Goal: Check status

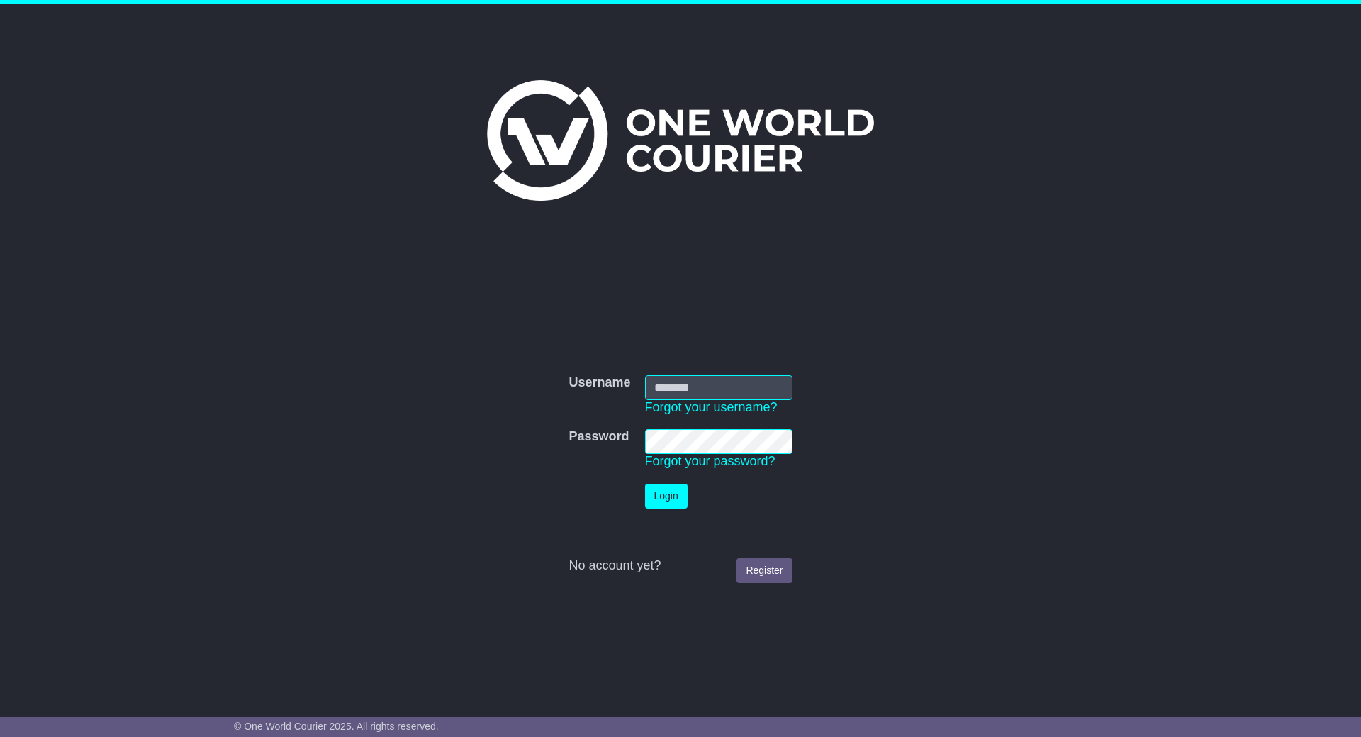
type input "**********"
drag, startPoint x: 0, startPoint y: 0, endPoint x: 652, endPoint y: 492, distance: 817.0
click at [652, 492] on button "Login" at bounding box center [666, 495] width 43 height 25
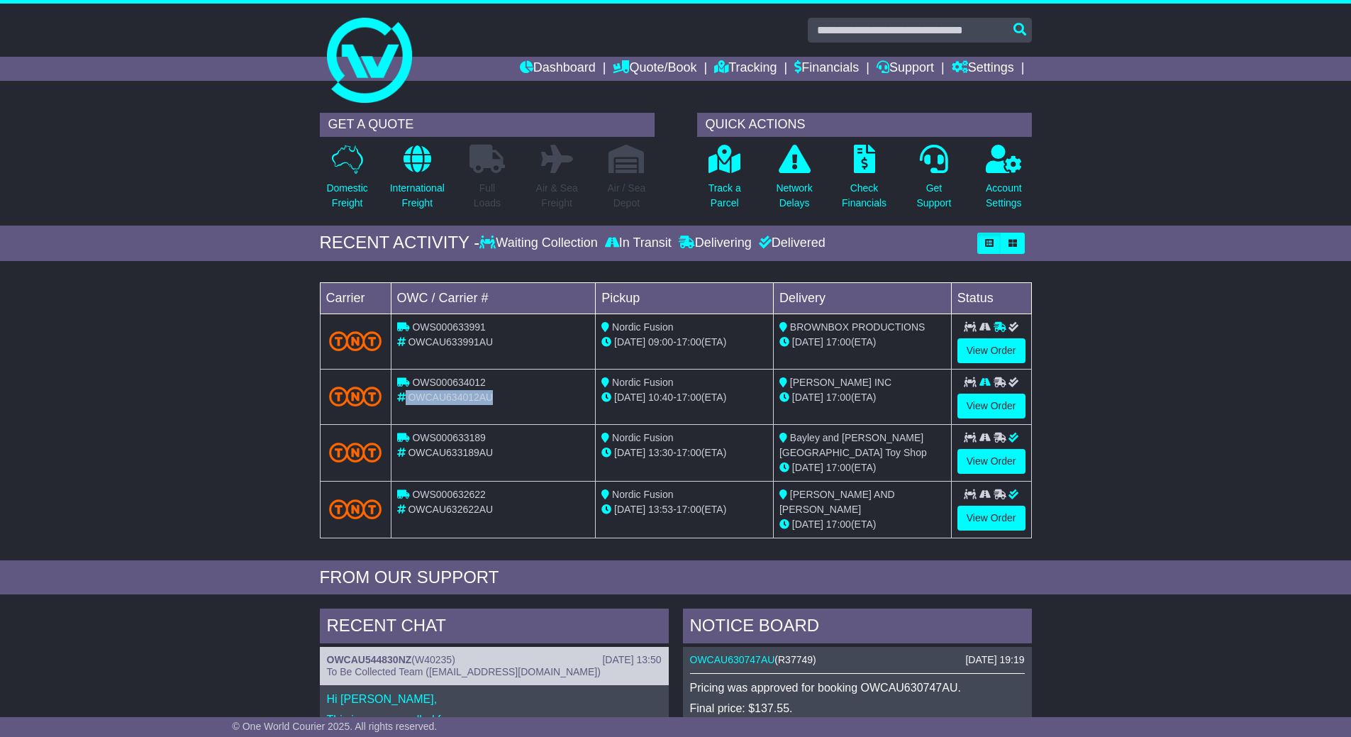
drag, startPoint x: 498, startPoint y: 397, endPoint x: 391, endPoint y: 403, distance: 107.2
click at [391, 403] on td "OWS000634012 OWCAU634012AU" at bounding box center [493, 396] width 205 height 55
copy div "OWCAU634012AU"
drag, startPoint x: 483, startPoint y: 343, endPoint x: 409, endPoint y: 344, distance: 73.7
click at [409, 344] on span "OWCAU633991AU" at bounding box center [450, 341] width 85 height 11
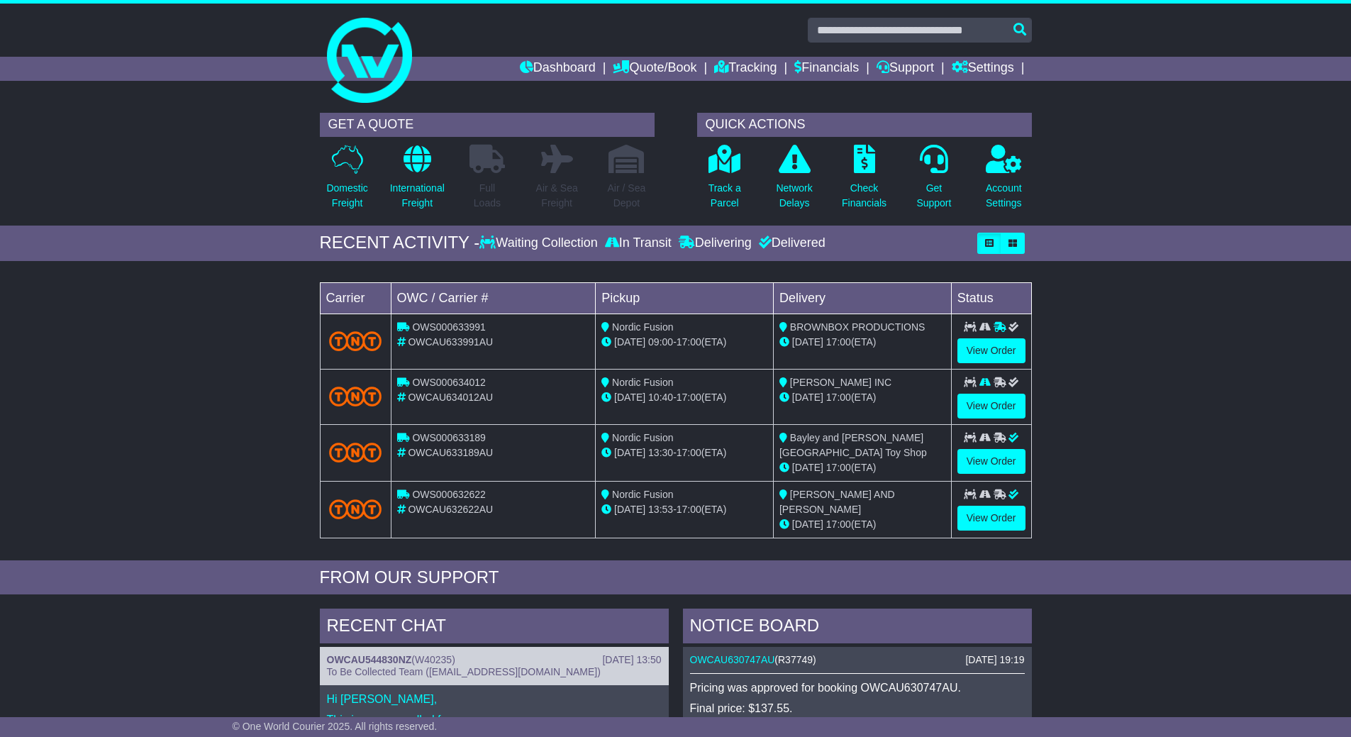
click at [501, 344] on div "OWCAU633991AU" at bounding box center [493, 342] width 193 height 15
drag, startPoint x: 501, startPoint y: 344, endPoint x: 410, endPoint y: 345, distance: 91.5
click at [410, 345] on div "OWCAU633991AU" at bounding box center [493, 342] width 193 height 15
copy span "OWCAU633991AU"
